Goal: Task Accomplishment & Management: Complete application form

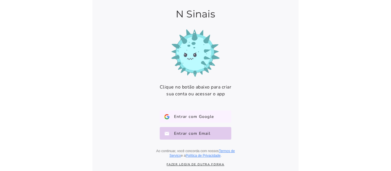
click at [200, 116] on span "Entrar com Google" at bounding box center [191, 117] width 44 height 6
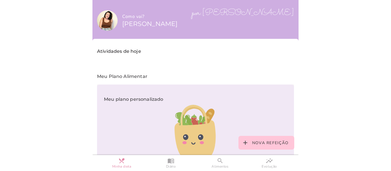
scroll to position [29, 0]
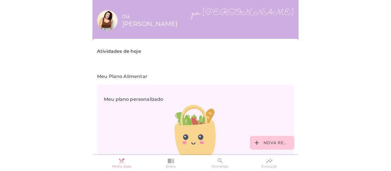
click at [130, 52] on p "Atividades de hoje" at bounding box center [195, 51] width 197 height 7
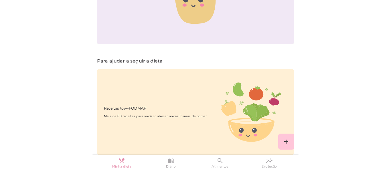
scroll to position [145, 0]
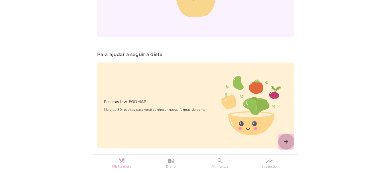
click at [0, 0] on slot "add" at bounding box center [0, 0] width 0 height 0
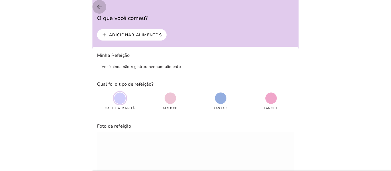
click at [98, 7] on icon "arrow_back" at bounding box center [99, 6] width 7 height 7
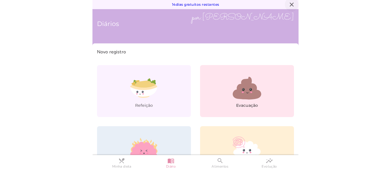
click at [288, 4] on icon "close" at bounding box center [291, 4] width 7 height 7
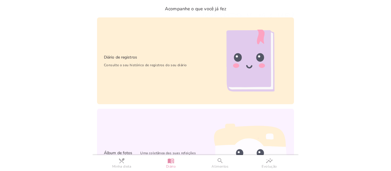
scroll to position [219, 0]
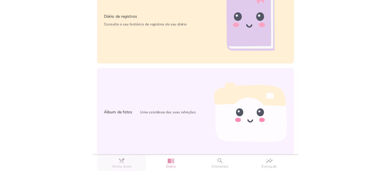
click at [0, 0] on slot "restaurant_menu" at bounding box center [0, 0] width 0 height 0
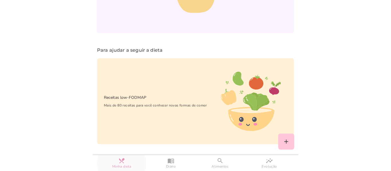
scroll to position [145, 0]
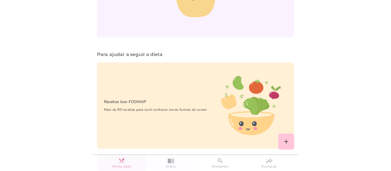
click at [0, 0] on slot "menu_book" at bounding box center [0, 0] width 0 height 0
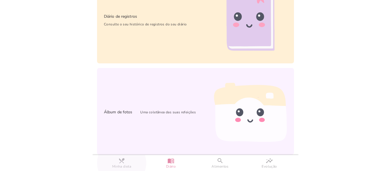
click at [0, 0] on slot "restaurant_menu" at bounding box center [0, 0] width 0 height 0
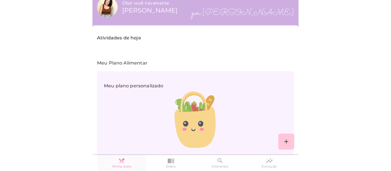
scroll to position [1, 0]
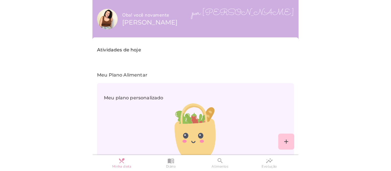
click at [123, 51] on p "Atividades de hoje" at bounding box center [195, 50] width 197 height 7
click at [122, 76] on p "Meu Plano Alimentar" at bounding box center [195, 75] width 197 height 7
click at [0, 0] on slot "restaurant_menu" at bounding box center [0, 0] width 0 height 0
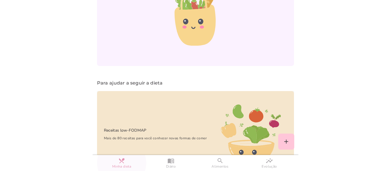
scroll to position [145, 0]
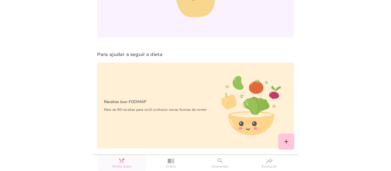
click at [0, 0] on slot "restaurant_menu" at bounding box center [0, 0] width 0 height 0
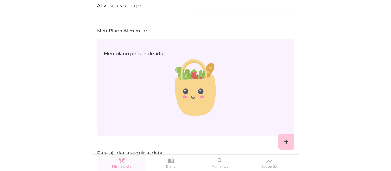
scroll to position [0, 0]
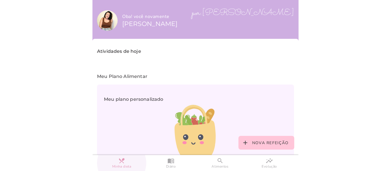
click at [0, 0] on slot "restaurant_menu" at bounding box center [0, 0] width 0 height 0
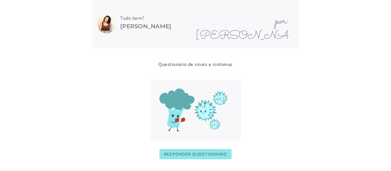
scroll to position [0, 0]
click at [0, 0] on slot "Responder questionário" at bounding box center [0, 0] width 0 height 0
